Goal: Information Seeking & Learning: Find specific fact

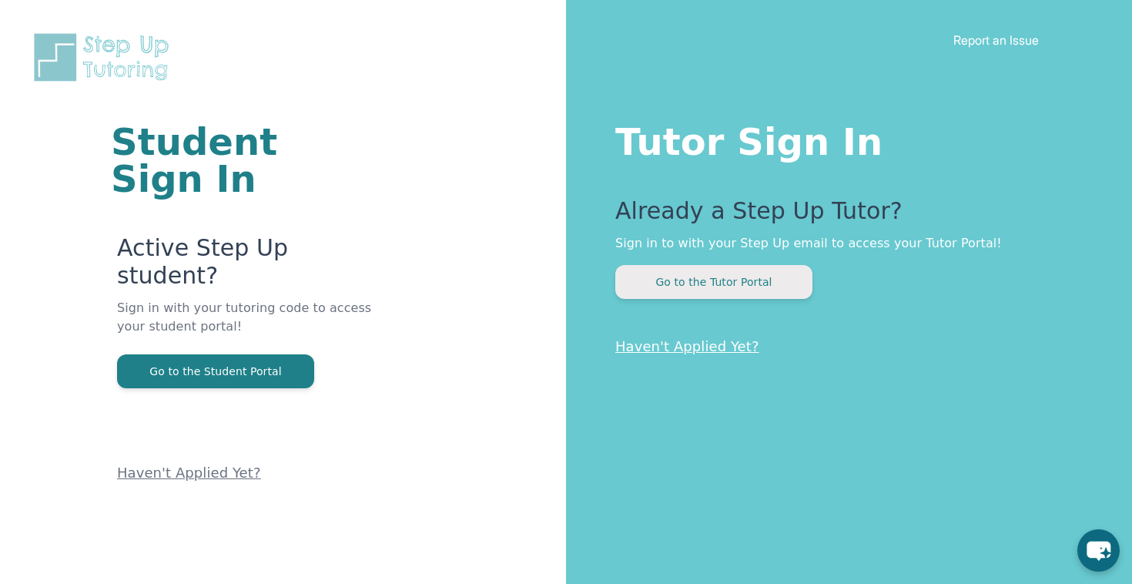
click at [689, 282] on button "Go to the Tutor Portal" at bounding box center [713, 282] width 197 height 34
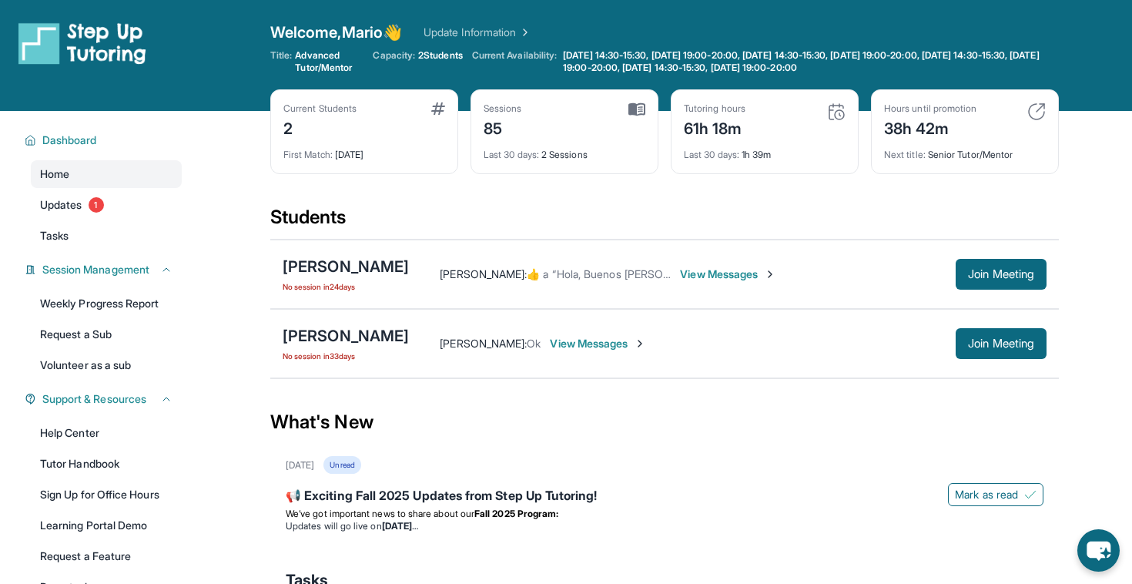
click at [646, 342] on span "View Messages" at bounding box center [598, 343] width 96 height 15
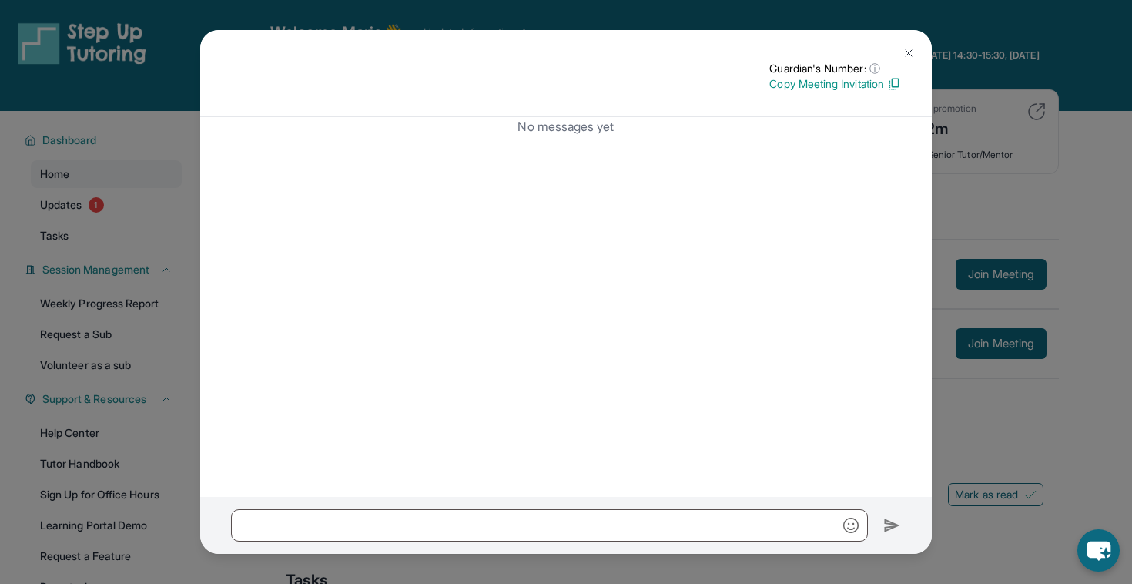
click at [911, 51] on img at bounding box center [909, 53] width 12 height 12
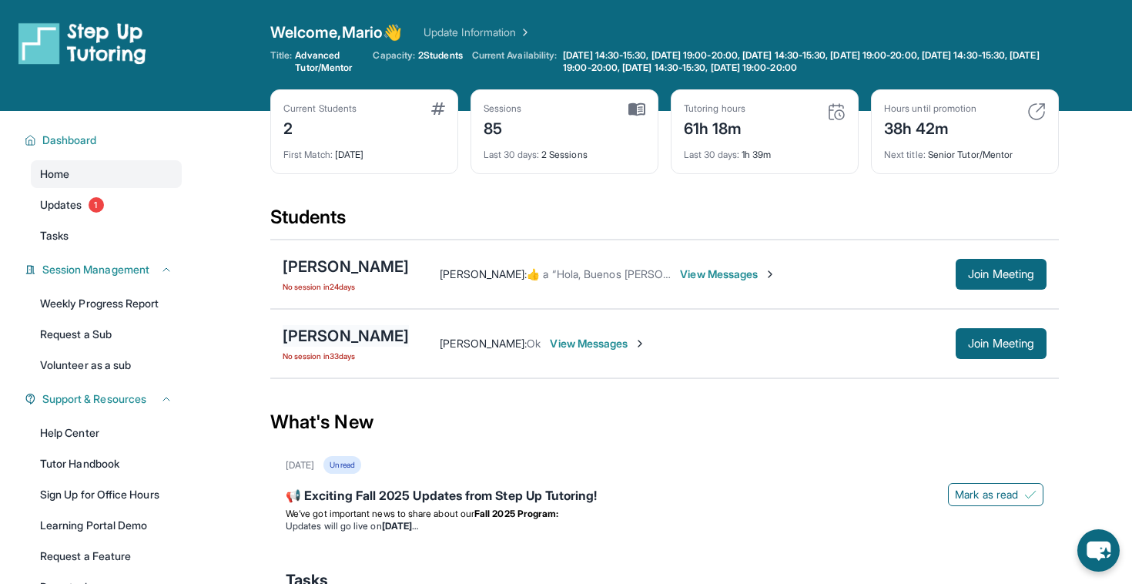
click at [386, 330] on div "[PERSON_NAME]" at bounding box center [346, 336] width 126 height 22
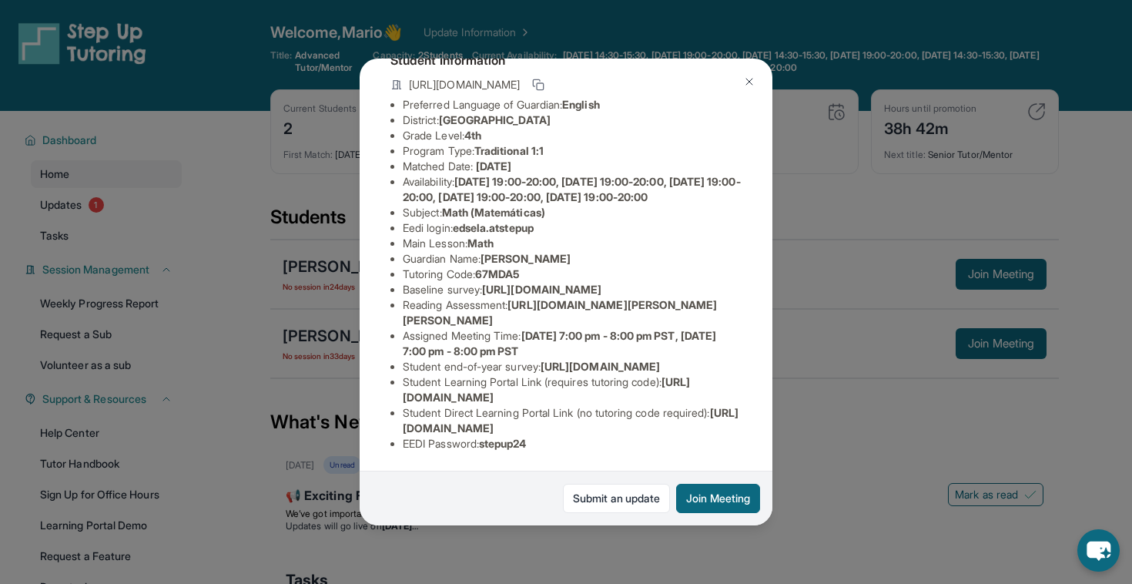
scroll to position [227, 5]
drag, startPoint x: 396, startPoint y: 426, endPoint x: 719, endPoint y: 419, distance: 323.6
click at [719, 419] on ul "Preferred Language of Guardian: English District: [GEOGRAPHIC_DATA] Unified Sch…" at bounding box center [565, 274] width 351 height 354
copy li "[URL][DOMAIN_NAME]"
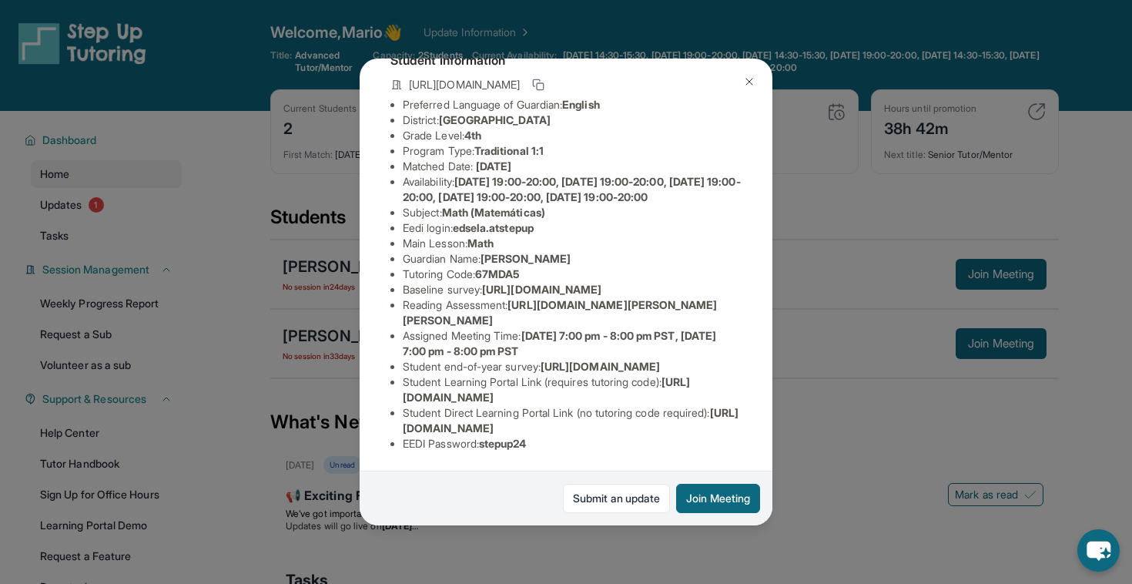
click at [602, 329] on span "[DATE] 7:00 pm - 8:00 pm PST, [DATE] 7:00 pm - 8:00 pm PST" at bounding box center [559, 343] width 313 height 28
click at [890, 193] on div "[PERSON_NAME] Guardian: [PERSON_NAME] Student Information [URL][DOMAIN_NAME] Pr…" at bounding box center [566, 292] width 1132 height 584
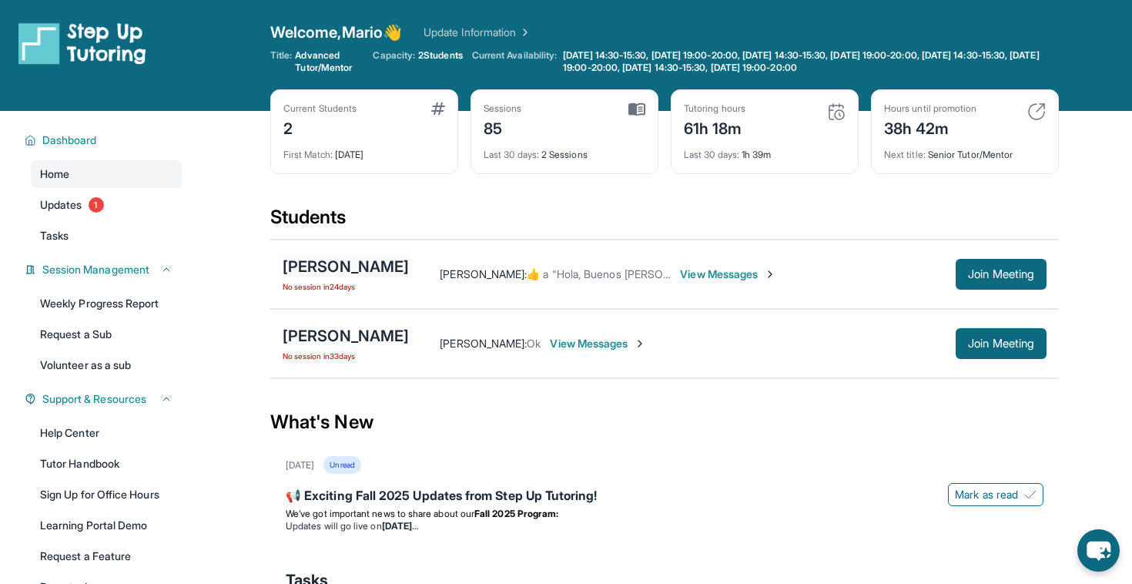
click at [360, 270] on div "[PERSON_NAME]" at bounding box center [346, 267] width 126 height 22
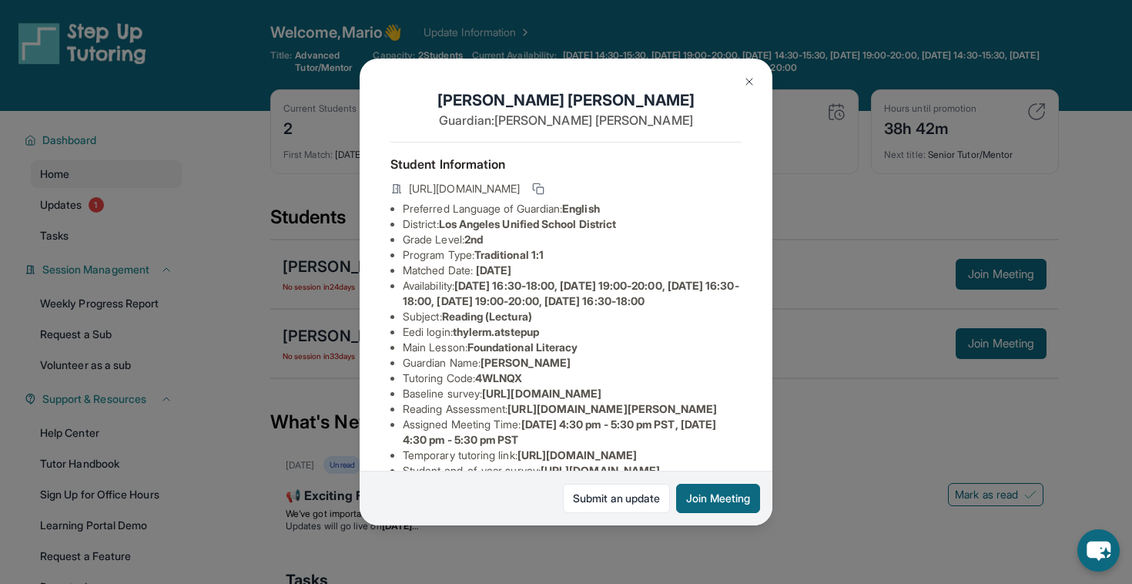
scroll to position [0, 0]
click at [749, 82] on img at bounding box center [749, 81] width 12 height 12
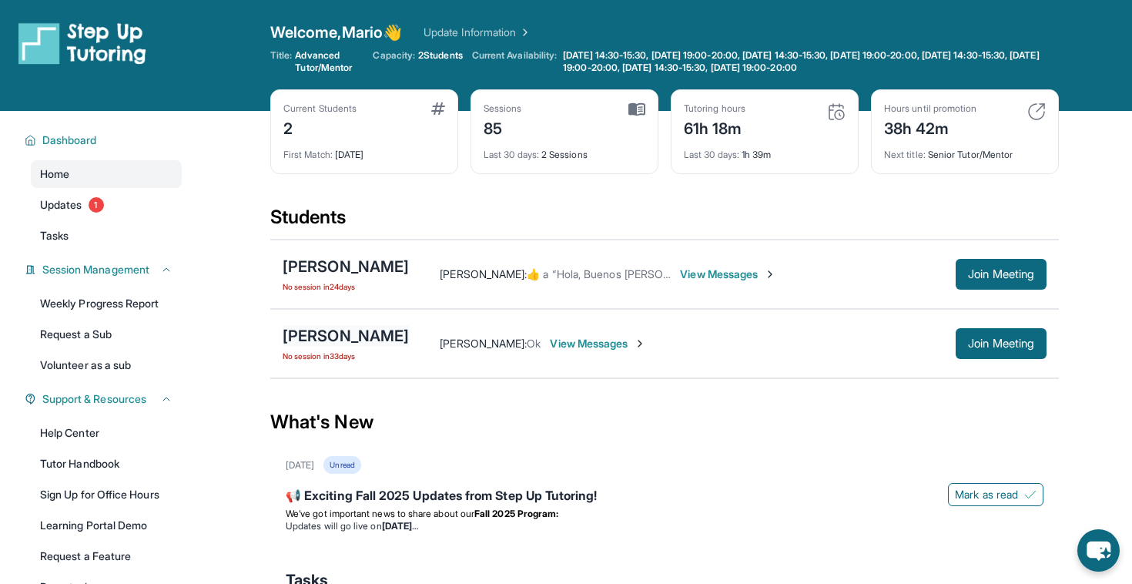
click at [332, 338] on div "[PERSON_NAME]" at bounding box center [346, 336] width 126 height 22
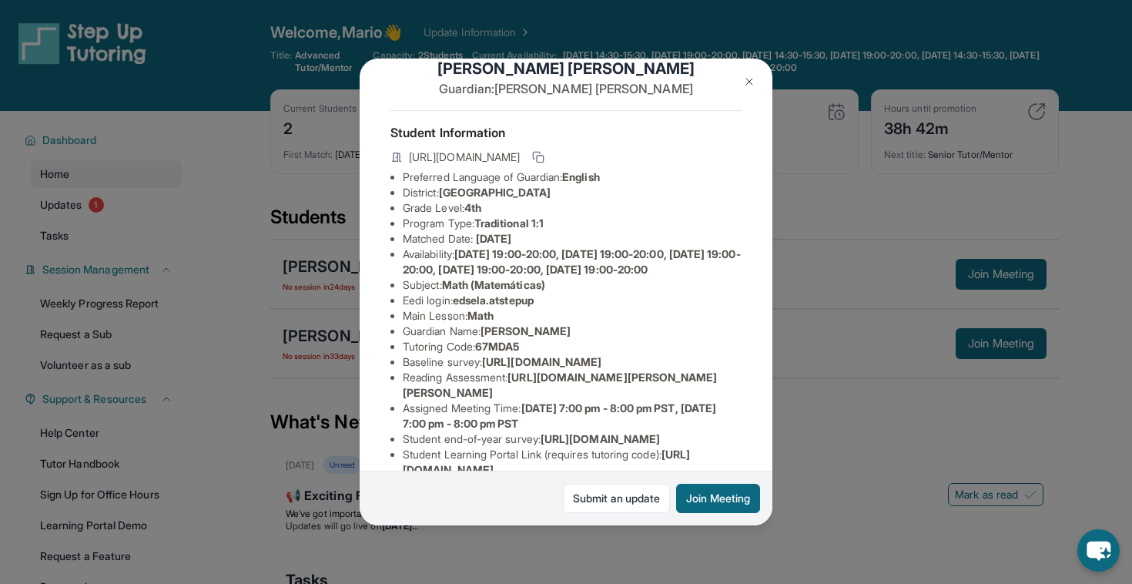
scroll to position [33, 0]
drag, startPoint x: 460, startPoint y: 315, endPoint x: 546, endPoint y: 315, distance: 86.3
click at [546, 307] on li "Eedi login : edsela.atstepup" at bounding box center [572, 298] width 339 height 15
copy li "edsela.atstepup"
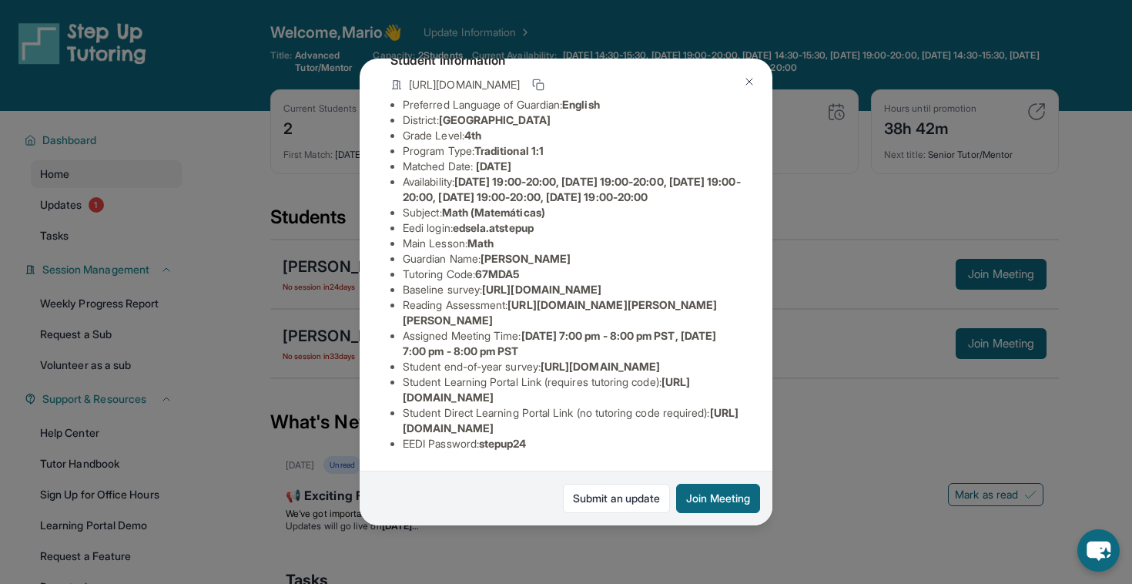
scroll to position [227, 0]
drag, startPoint x: 540, startPoint y: 447, endPoint x: 488, endPoint y: 445, distance: 51.6
click at [488, 445] on li "EEDI Password : stepup24" at bounding box center [572, 443] width 339 height 15
copy li "stepup24"
click at [618, 359] on li "Student end-of-year survey : [URL][DOMAIN_NAME]" at bounding box center [572, 366] width 339 height 15
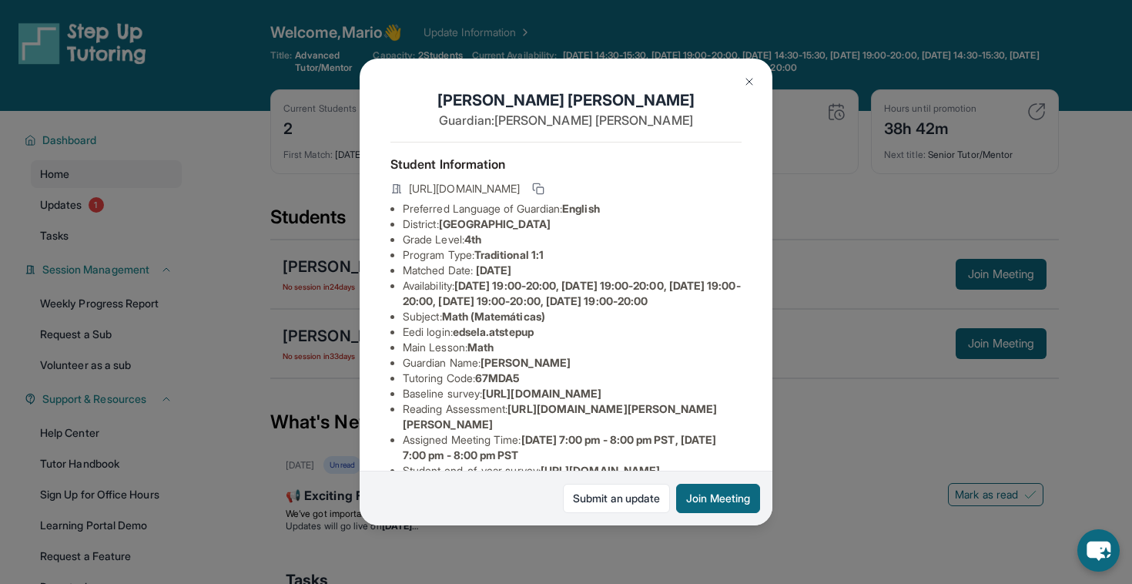
scroll to position [0, 0]
click at [893, 401] on div "[PERSON_NAME] Guardian: [PERSON_NAME] Student Information [URL][DOMAIN_NAME] Pr…" at bounding box center [566, 292] width 1132 height 584
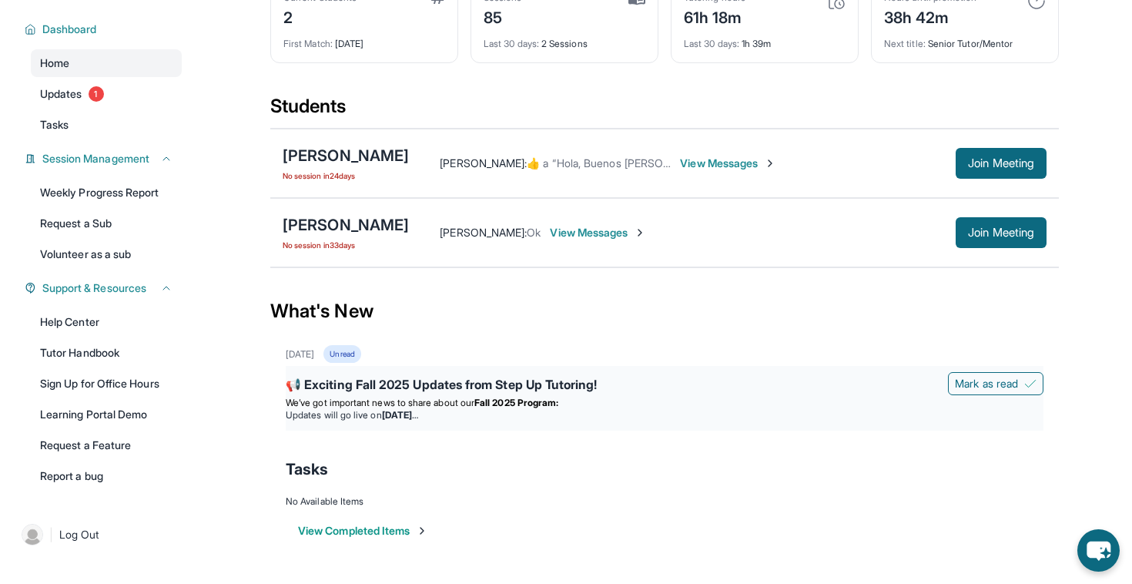
scroll to position [111, 0]
click at [409, 226] on div "[PERSON_NAME]" at bounding box center [346, 225] width 126 height 22
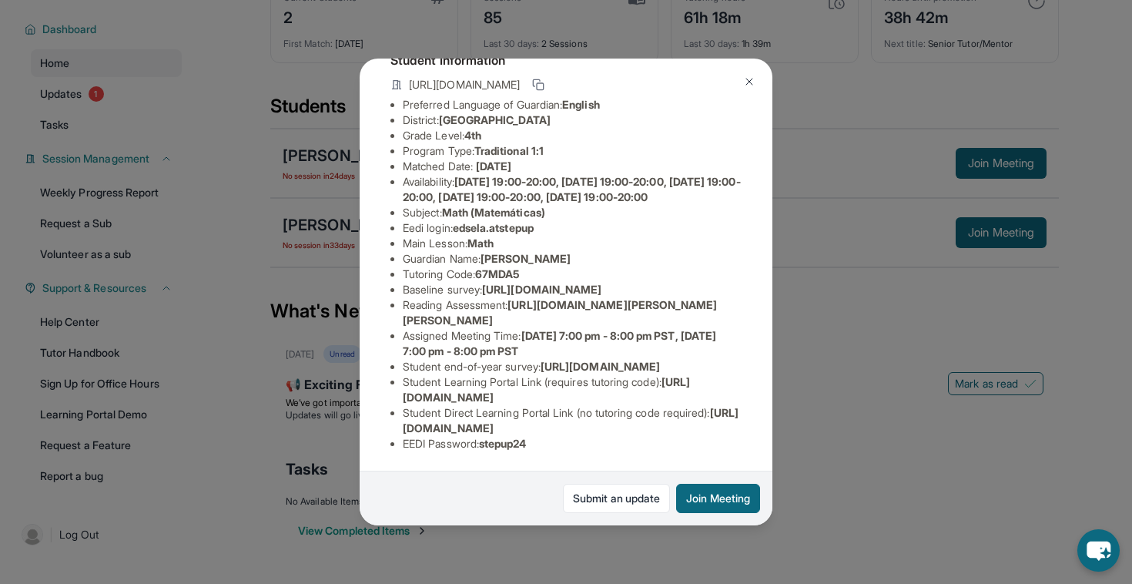
scroll to position [227, 0]
drag, startPoint x: 406, startPoint y: 397, endPoint x: 680, endPoint y: 400, distance: 274.2
click at [680, 400] on li "Student Learning Portal Link (requires tutoring code) : [URL][DOMAIN_NAME]" at bounding box center [572, 389] width 339 height 31
copy li "[URL][DOMAIN_NAME]"
click at [562, 329] on span "[DATE] 7:00 pm - 8:00 pm PST, [DATE] 7:00 pm - 8:00 pm PST" at bounding box center [559, 343] width 313 height 28
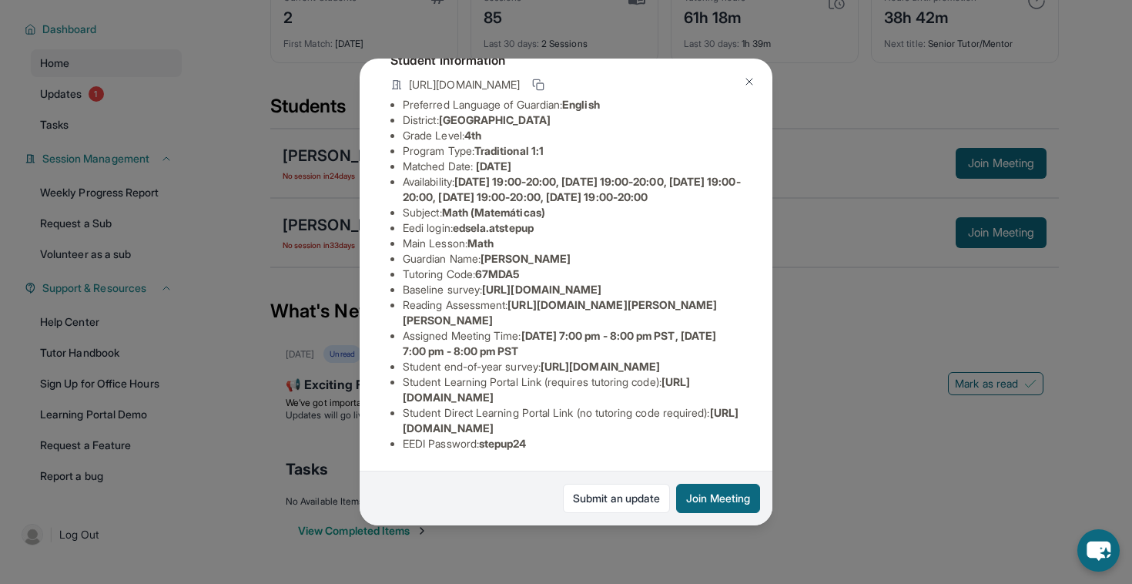
scroll to position [103, 2]
drag, startPoint x: 528, startPoint y: 292, endPoint x: 484, endPoint y: 293, distance: 43.1
click at [484, 283] on li "Tutoring Code : 67MDA5" at bounding box center [572, 274] width 339 height 15
copy span "7MDA5"
click at [746, 81] on img at bounding box center [749, 81] width 12 height 12
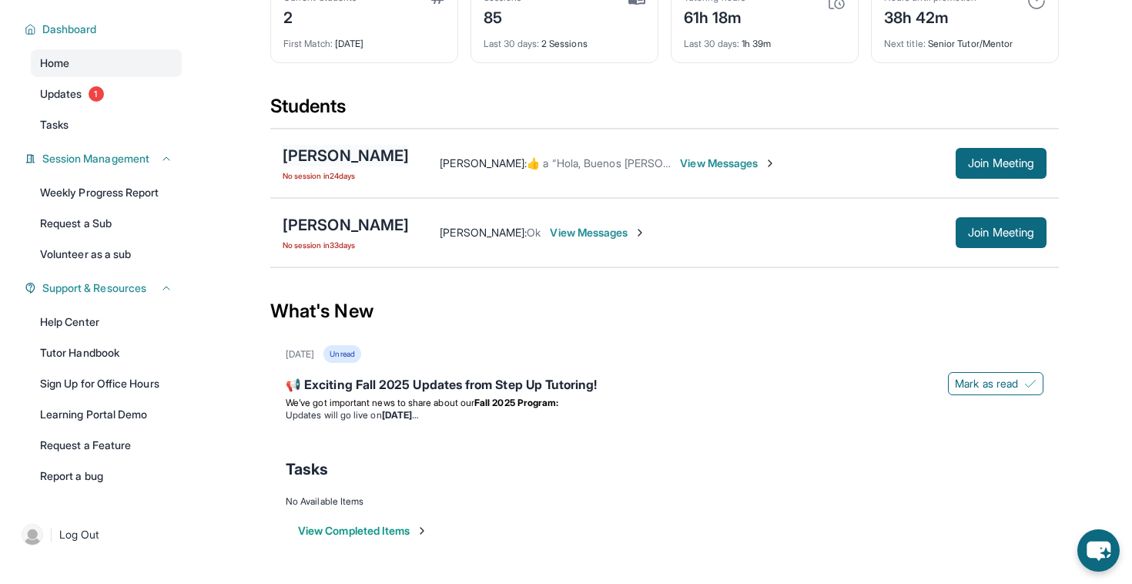
click at [337, 155] on div "[PERSON_NAME]" at bounding box center [346, 156] width 126 height 22
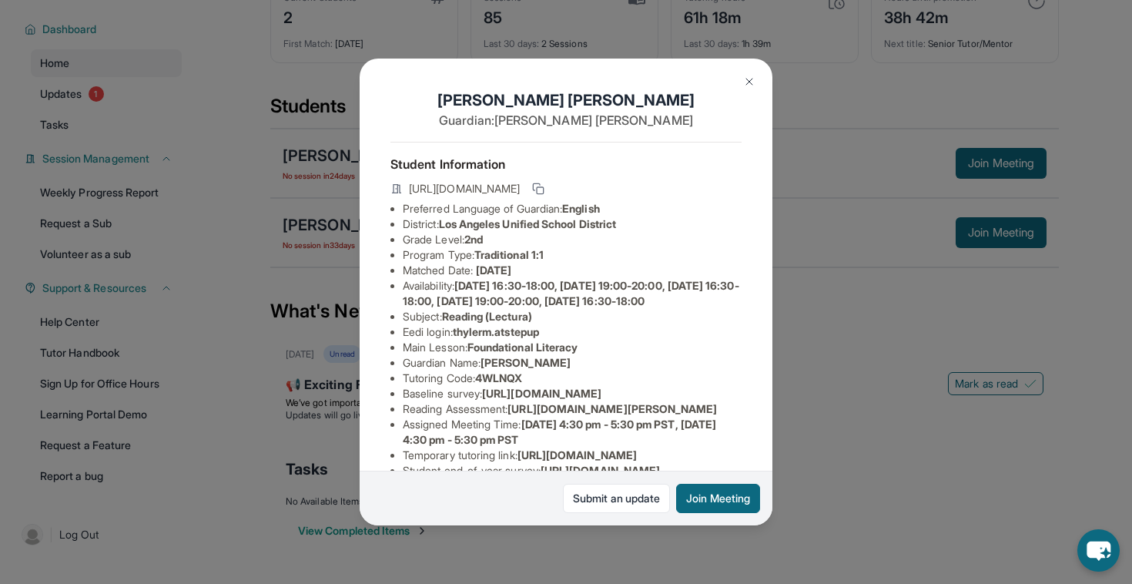
click at [752, 82] on img at bounding box center [749, 81] width 12 height 12
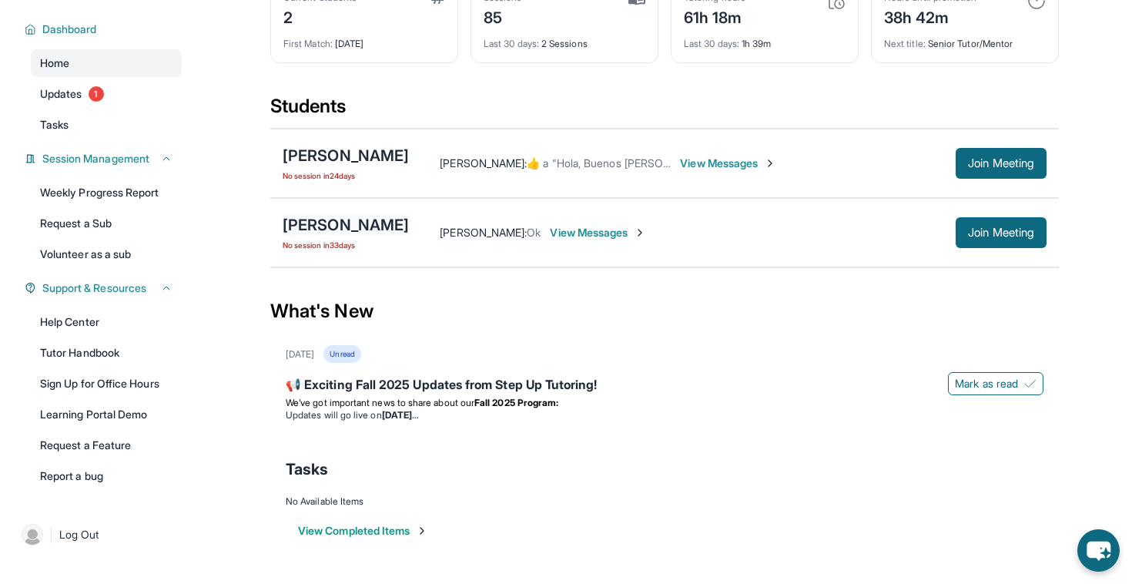
click at [336, 223] on div "[PERSON_NAME]" at bounding box center [346, 225] width 126 height 22
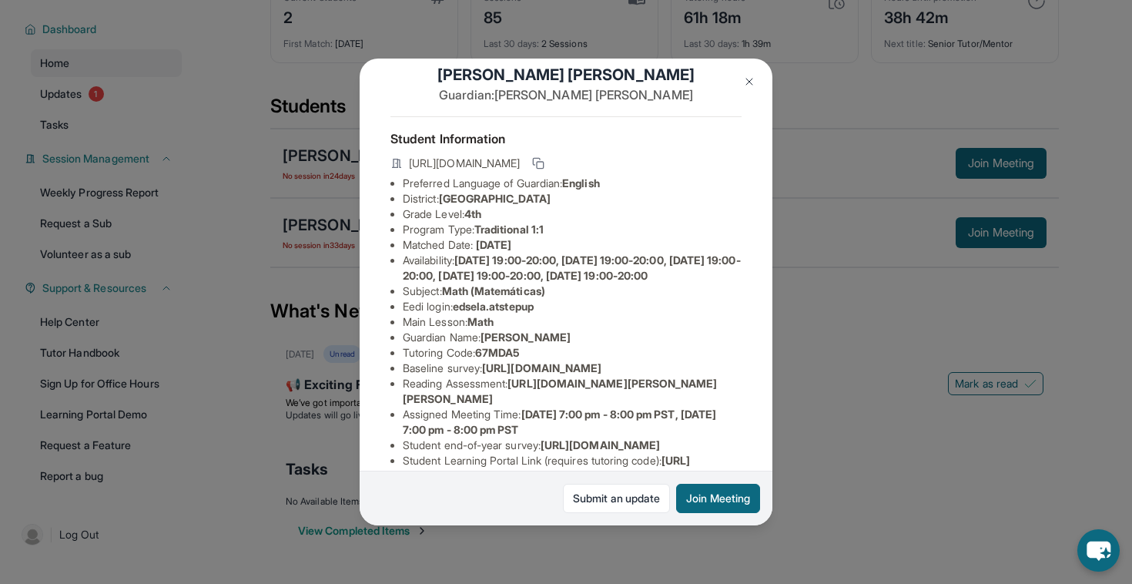
scroll to position [28, 0]
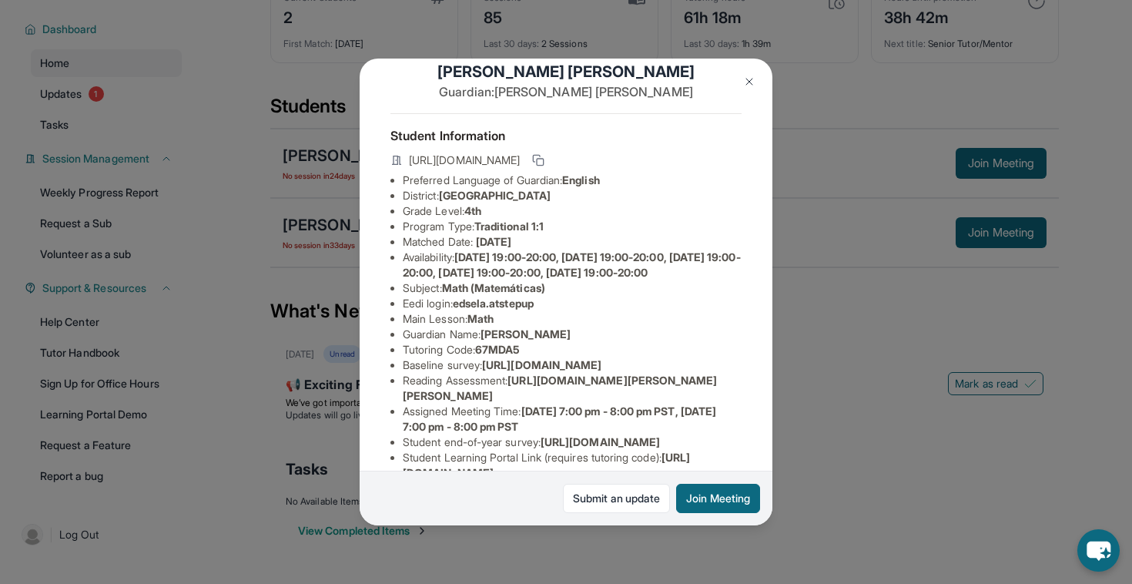
click at [750, 78] on img at bounding box center [749, 81] width 12 height 12
